Goal: Task Accomplishment & Management: Manage account settings

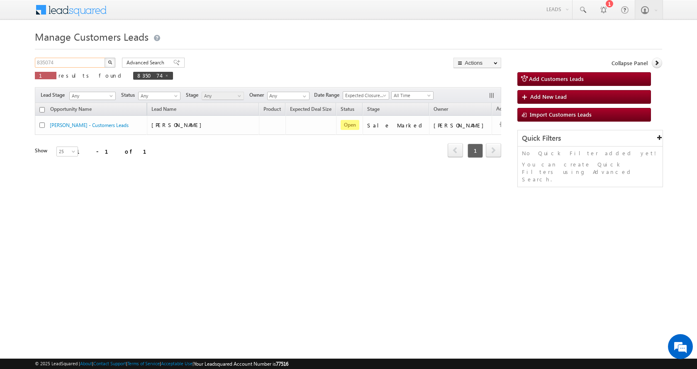
click at [43, 61] on input "835074" at bounding box center [70, 63] width 71 height 10
paste input "7268"
type input "837268"
click at [105, 58] on button "button" at bounding box center [110, 63] width 11 height 10
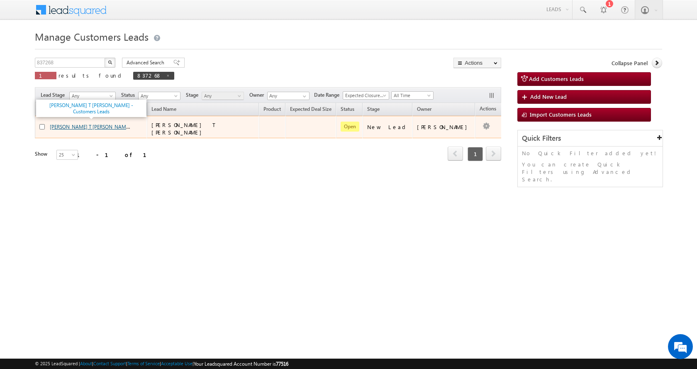
click at [88, 124] on link "[PERSON_NAME] T [PERSON_NAME] - Customers Leads" at bounding box center [111, 126] width 122 height 7
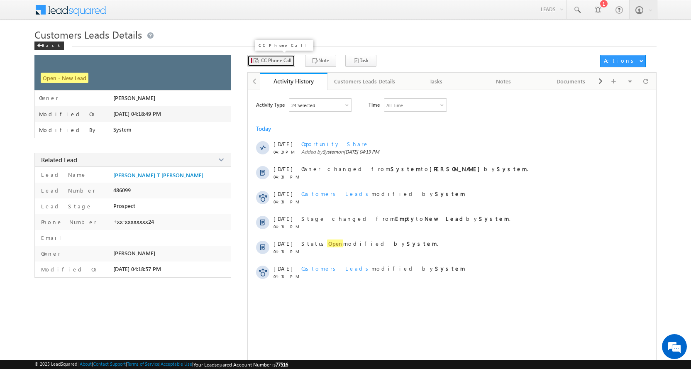
click at [278, 61] on span "CC Phone Call" at bounding box center [276, 60] width 30 height 7
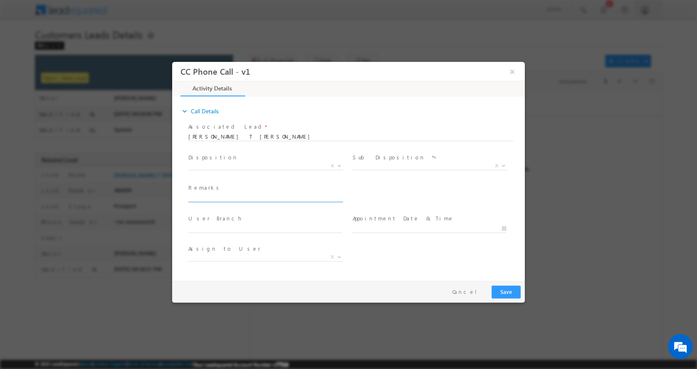
click at [233, 194] on input "text" at bounding box center [264, 197] width 153 height 8
type input "DHANAJI SADHURAM T LANGE-7498661124-P+C-REG-AGE-47-LOAN-5 L--PV-10 L-JOB-50 K-E…"
click at [338, 165] on b at bounding box center [339, 164] width 5 height 3
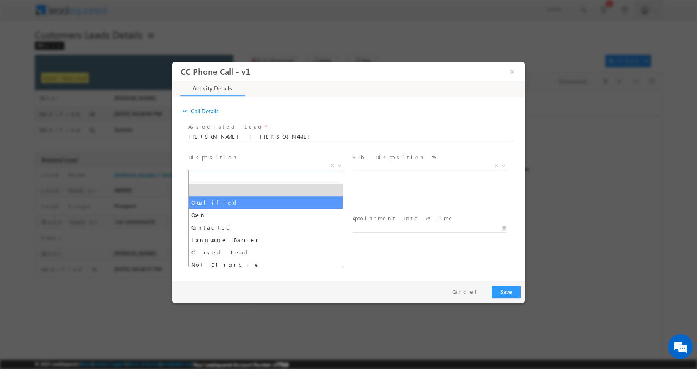
select select "Qualified"
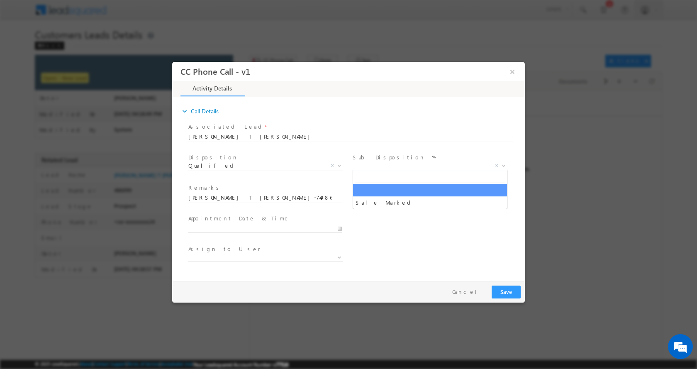
click at [503, 165] on b at bounding box center [503, 164] width 5 height 3
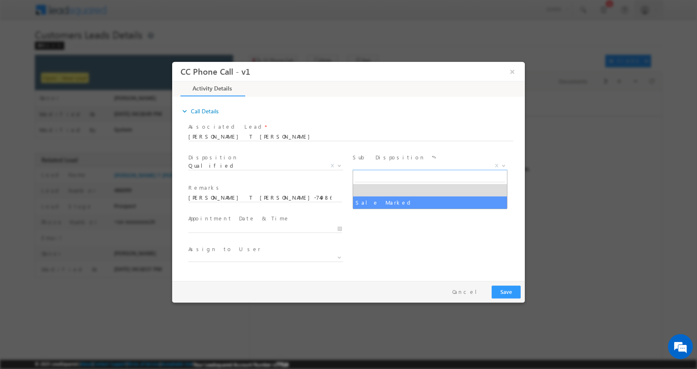
select select "Sale Marked"
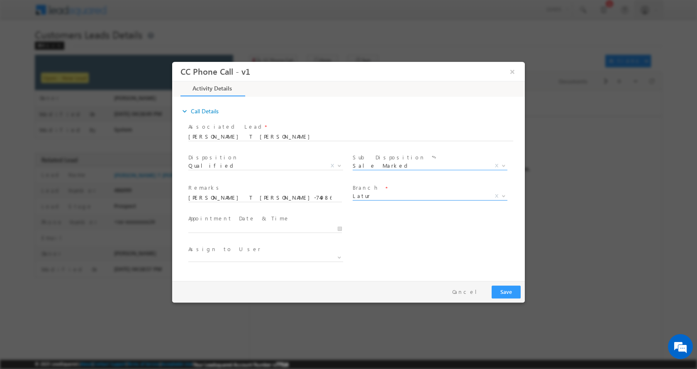
click at [506, 195] on b at bounding box center [503, 195] width 5 height 3
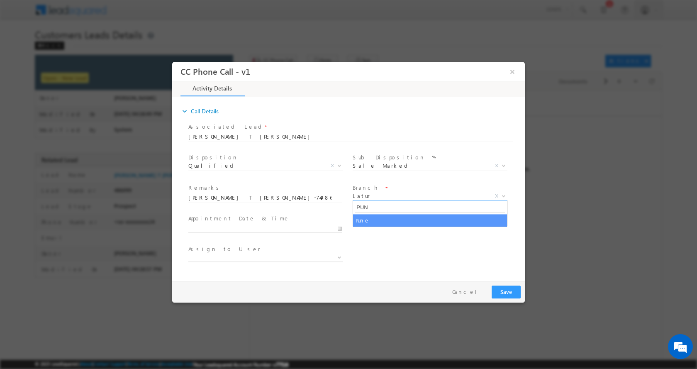
type input "PUN"
select select "Pune"
select select "[PERSON_NAME][EMAIL_ADDRESS][PERSON_NAME][DOMAIN_NAME]"
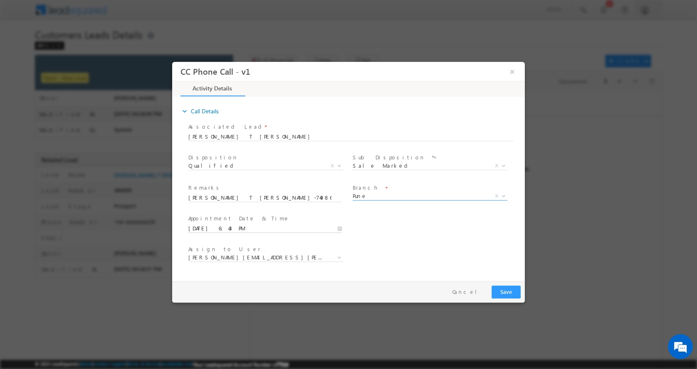
click at [340, 227] on input "09/05/2025 6:43 PM" at bounding box center [264, 228] width 153 height 8
type input "09/09/2025 7:43 PM"
type input "07"
click at [221, 214] on span at bounding box center [220, 214] width 6 height 6
type input "09/09/2025 8:43 PM"
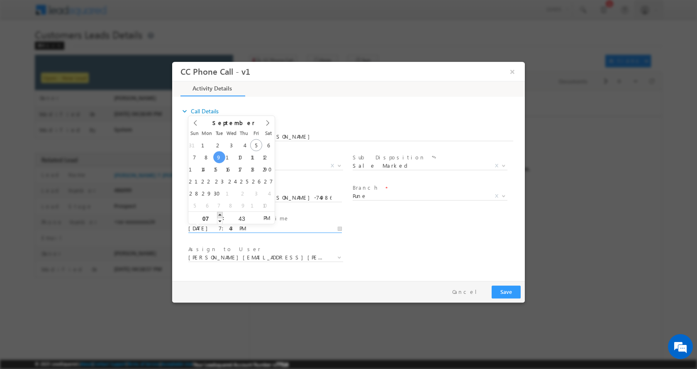
type input "08"
click at [221, 214] on span at bounding box center [220, 214] width 6 height 6
type input "09/09/2025 9:43 PM"
type input "09"
click at [221, 214] on span at bounding box center [220, 214] width 6 height 6
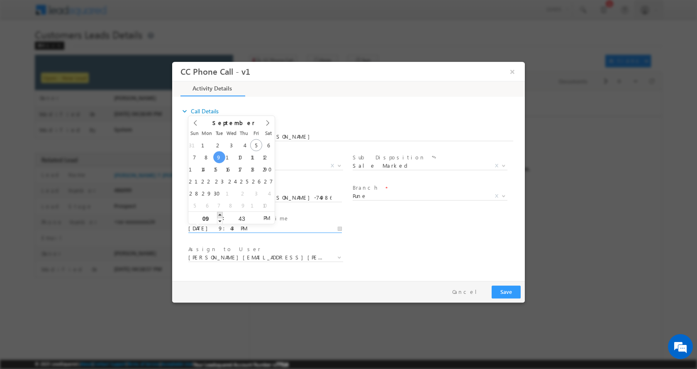
type input "09/09/2025 10:43 PM"
type input "10"
click at [221, 214] on span at bounding box center [220, 214] width 6 height 6
type input "09/09/2025 11:43 PM"
type input "11"
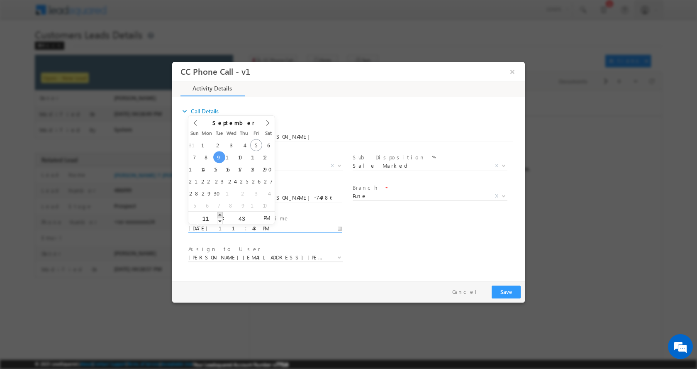
click at [221, 214] on span at bounding box center [220, 214] width 6 height 6
click at [265, 219] on span "AM" at bounding box center [266, 217] width 15 height 12
type input "09/09/2025 12:43 PM"
type input "12"
click at [221, 216] on span at bounding box center [220, 214] width 6 height 6
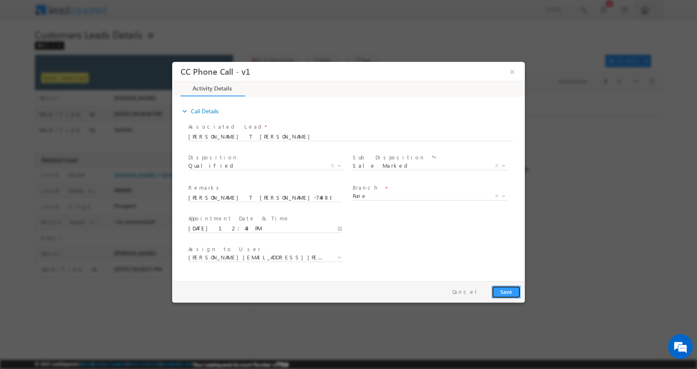
click at [513, 291] on button "Save" at bounding box center [505, 291] width 29 height 13
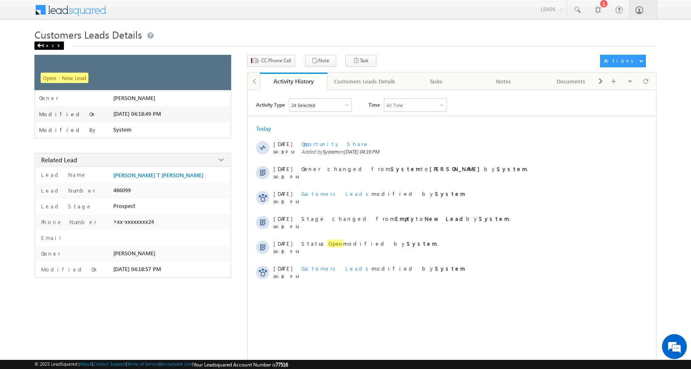
click at [45, 44] on div "Back" at bounding box center [48, 45] width 29 height 8
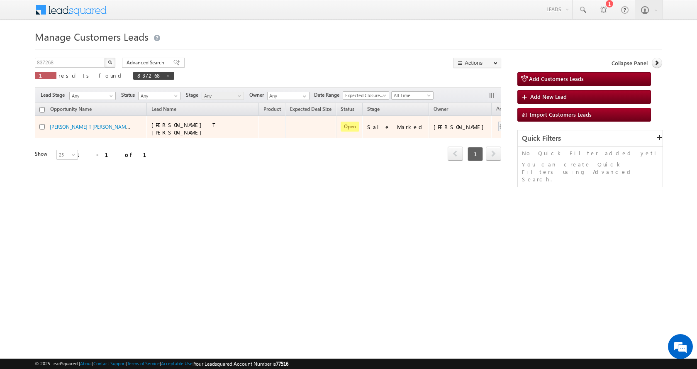
click at [496, 122] on div at bounding box center [502, 127] width 13 height 11
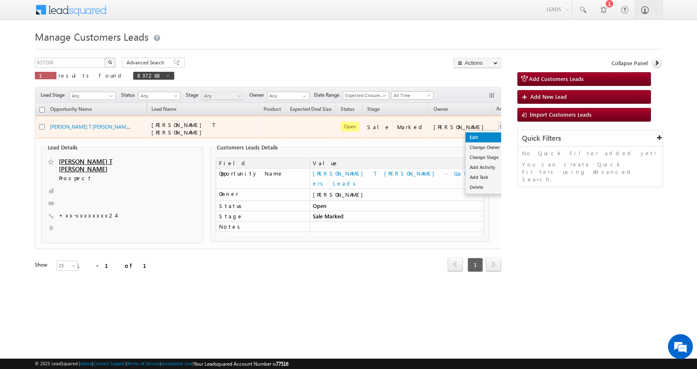
click at [465, 132] on link "Edit" at bounding box center [485, 137] width 41 height 10
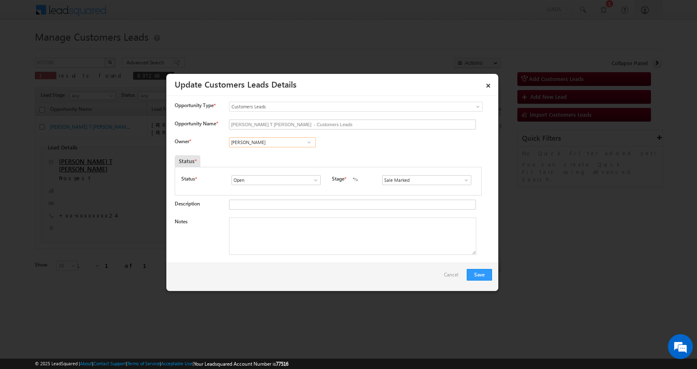
click at [249, 142] on input "[PERSON_NAME]" at bounding box center [272, 142] width 87 height 10
paste input "[PERSON_NAME]"
click at [282, 167] on link "[PERSON_NAME] [PERSON_NAME] [PERSON_NAME][EMAIL_ADDRESS][PERSON_NAME][DOMAIN_NA…" at bounding box center [272, 170] width 87 height 16
type input "[PERSON_NAME] [PERSON_NAME]"
click at [265, 231] on textarea "Notes" at bounding box center [352, 235] width 247 height 37
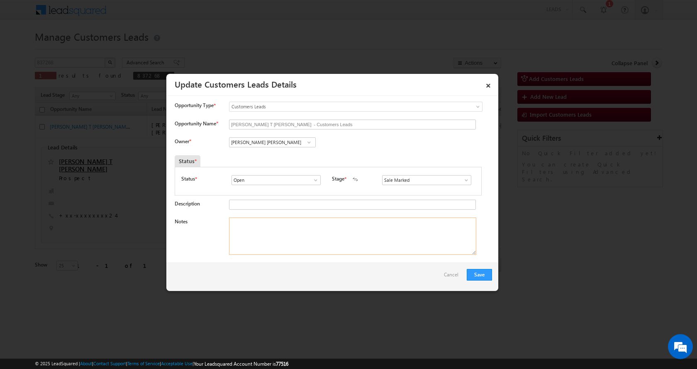
click at [274, 241] on textarea "Notes" at bounding box center [352, 235] width 247 height 37
paste textarea "[PERSON_NAME] T [PERSON_NAME]-7498661124-P+C-REG-AGE-[DEMOGRAPHIC_DATA]-LOAN-5 …"
type textarea "[PERSON_NAME] T [PERSON_NAME]-7498661124-P+C-REG-AGE-[DEMOGRAPHIC_DATA]-LOAN-5 …"
click at [256, 140] on input "[PERSON_NAME] [PERSON_NAME]" at bounding box center [272, 142] width 87 height 10
paste input "[PERSON_NAME][EMAIL_ADDRESS][PERSON_NAME][DOMAIN_NAME]"
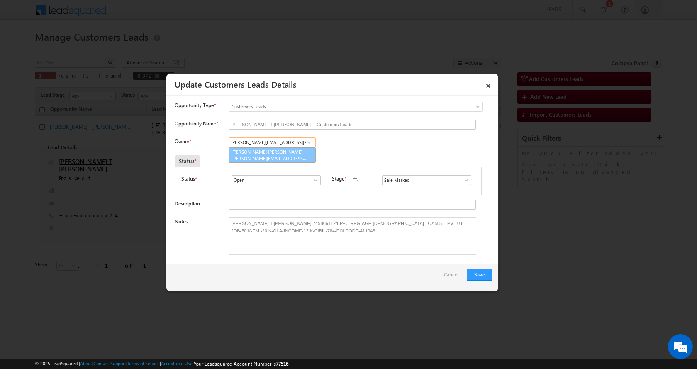
click at [291, 157] on span "[PERSON_NAME][EMAIL_ADDRESS][PERSON_NAME][DOMAIN_NAME]" at bounding box center [269, 158] width 75 height 6
type input "[PERSON_NAME] [PERSON_NAME]"
click at [484, 277] on button "Save" at bounding box center [479, 275] width 25 height 12
